Goal: Task Accomplishment & Management: Manage account settings

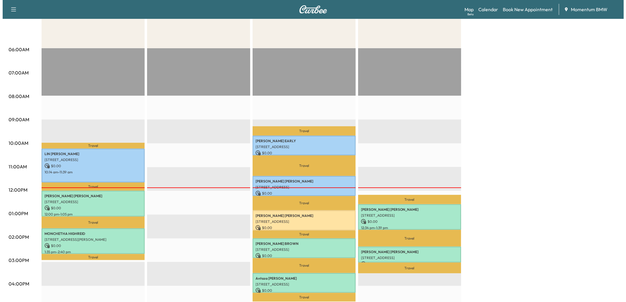
scroll to position [98, 0]
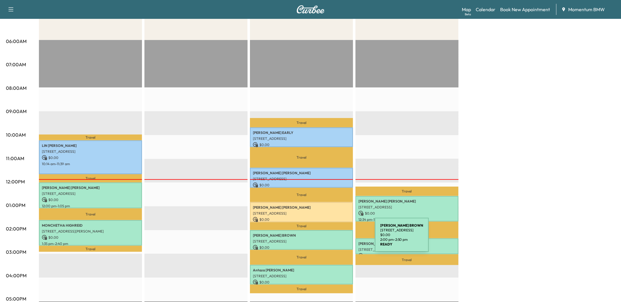
click at [331, 239] on p "[STREET_ADDRESS]" at bounding box center [301, 241] width 97 height 5
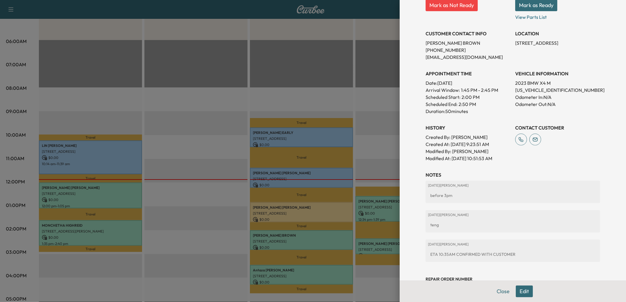
click at [342, 270] on div at bounding box center [313, 151] width 626 height 302
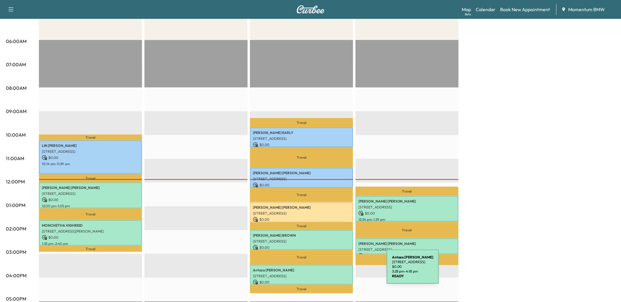
click at [342, 274] on p "[STREET_ADDRESS]" at bounding box center [301, 276] width 97 height 5
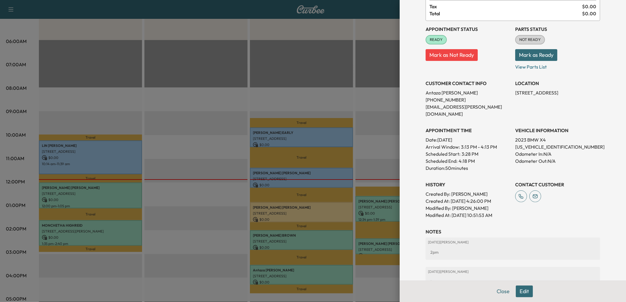
scroll to position [65, 0]
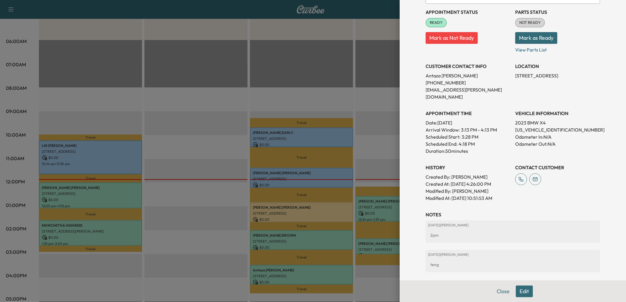
click at [520, 291] on button "Edit" at bounding box center [524, 292] width 17 height 12
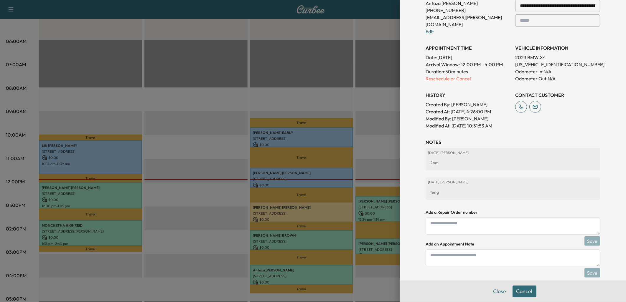
scroll to position [153, 0]
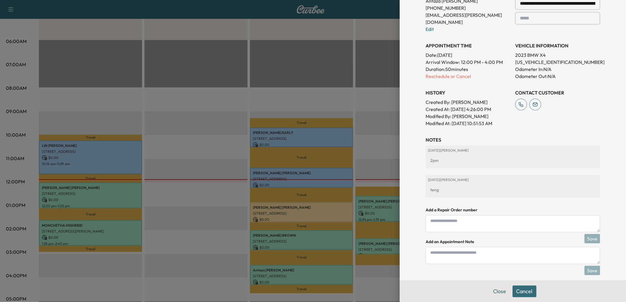
drag, startPoint x: 451, startPoint y: 252, endPoint x: 466, endPoint y: 247, distance: 16.1
click at [460, 251] on textarea at bounding box center [512, 255] width 174 height 17
type textarea "*********"
click at [588, 266] on button "Save" at bounding box center [592, 270] width 16 height 9
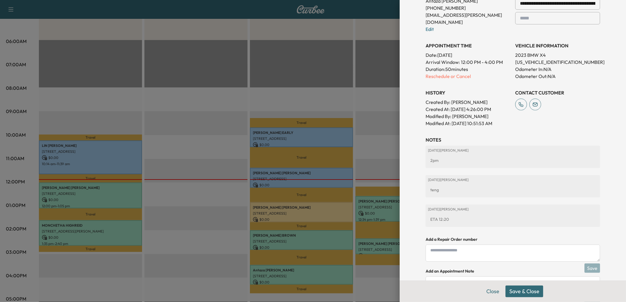
click at [522, 292] on button "Save & Close" at bounding box center [524, 292] width 38 height 12
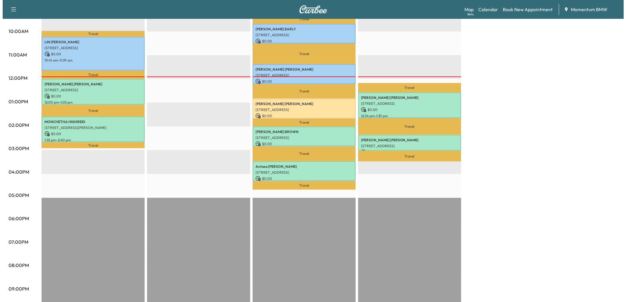
scroll to position [222, 0]
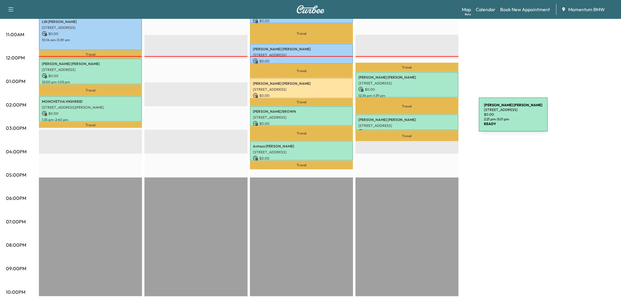
click at [435, 118] on p "[PERSON_NAME]" at bounding box center [406, 120] width 97 height 5
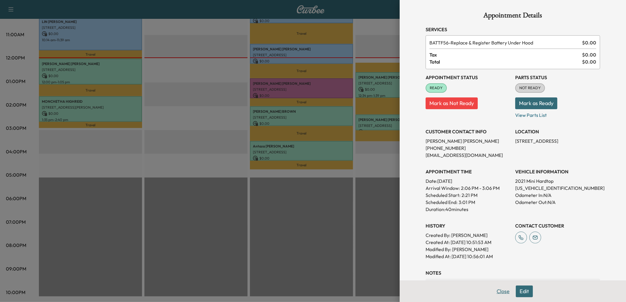
click at [500, 292] on button "Close" at bounding box center [503, 292] width 21 height 12
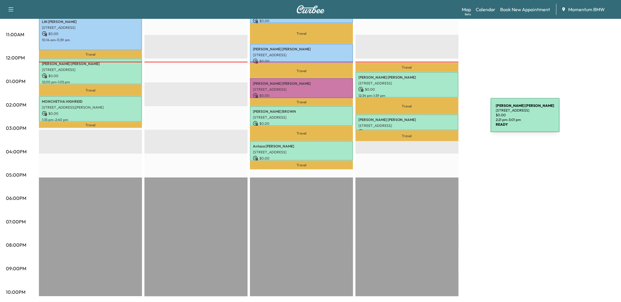
click at [446, 119] on p "[PERSON_NAME]" at bounding box center [406, 120] width 97 height 5
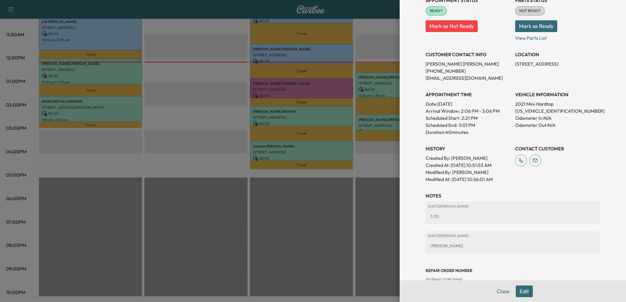
scroll to position [90, 0]
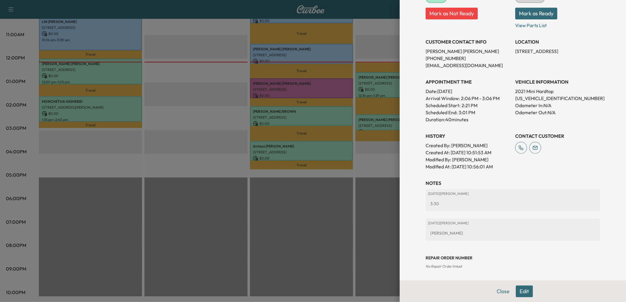
click at [521, 292] on button "Edit" at bounding box center [524, 292] width 17 height 12
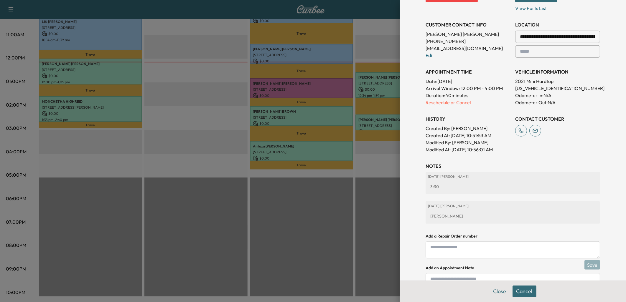
scroll to position [153, 0]
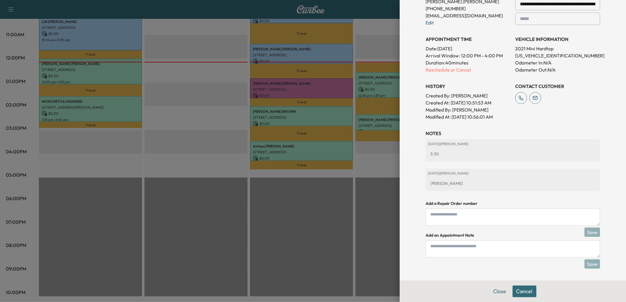
click at [441, 249] on textarea at bounding box center [512, 249] width 174 height 17
type textarea "*"
type textarea "****"
click at [590, 262] on button "Save" at bounding box center [592, 264] width 16 height 9
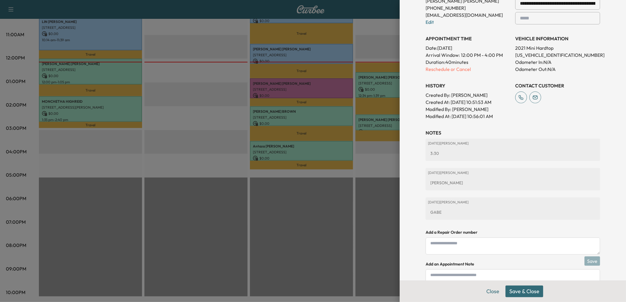
click at [521, 290] on button "Save & Close" at bounding box center [524, 292] width 38 height 12
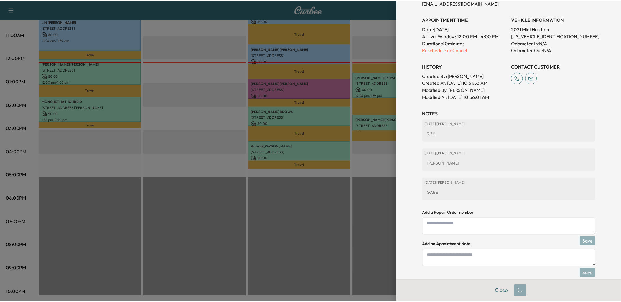
scroll to position [141, 0]
